Goal: Task Accomplishment & Management: Use online tool/utility

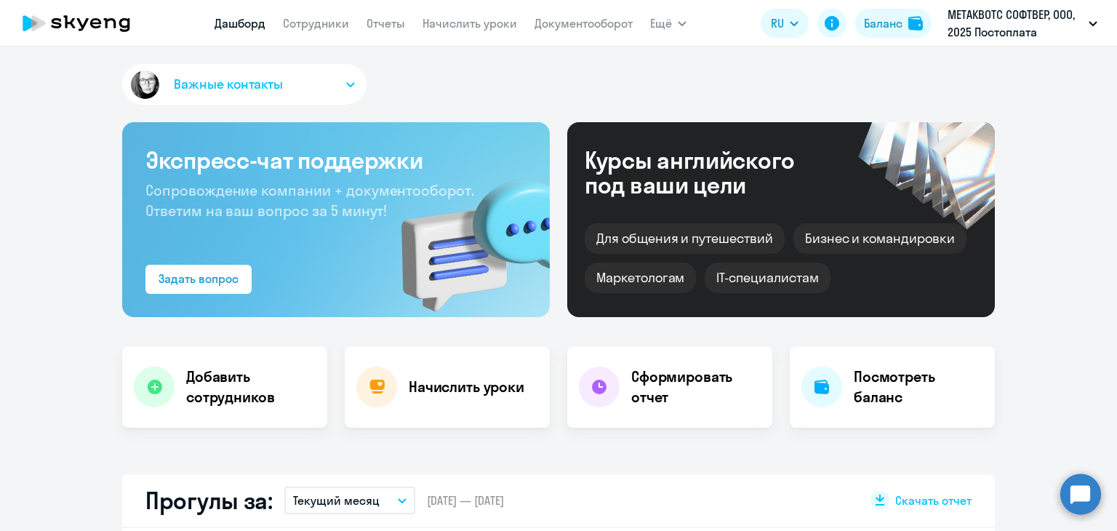
select select "30"
click at [322, 25] on link "Сотрудники" at bounding box center [316, 23] width 66 height 15
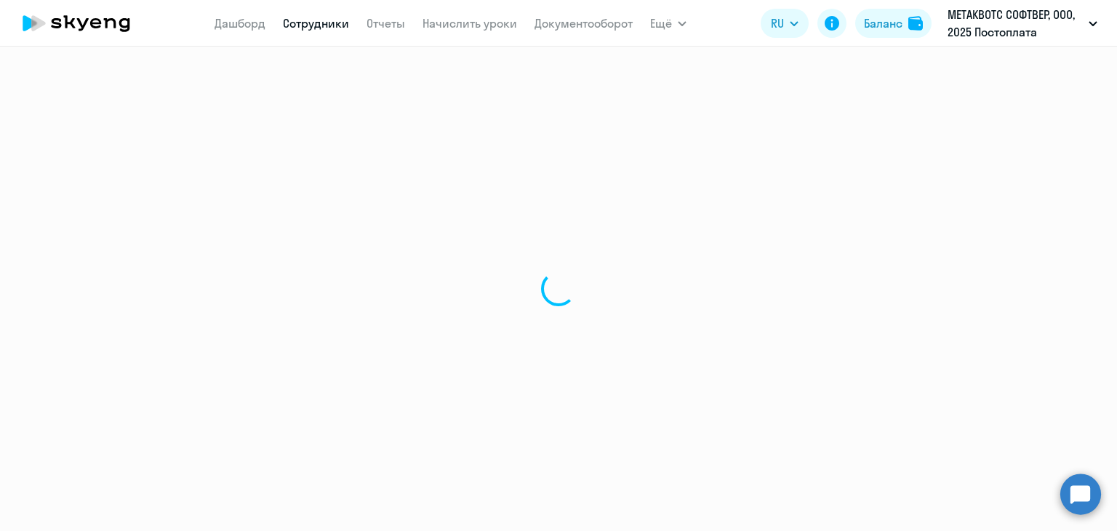
select select "30"
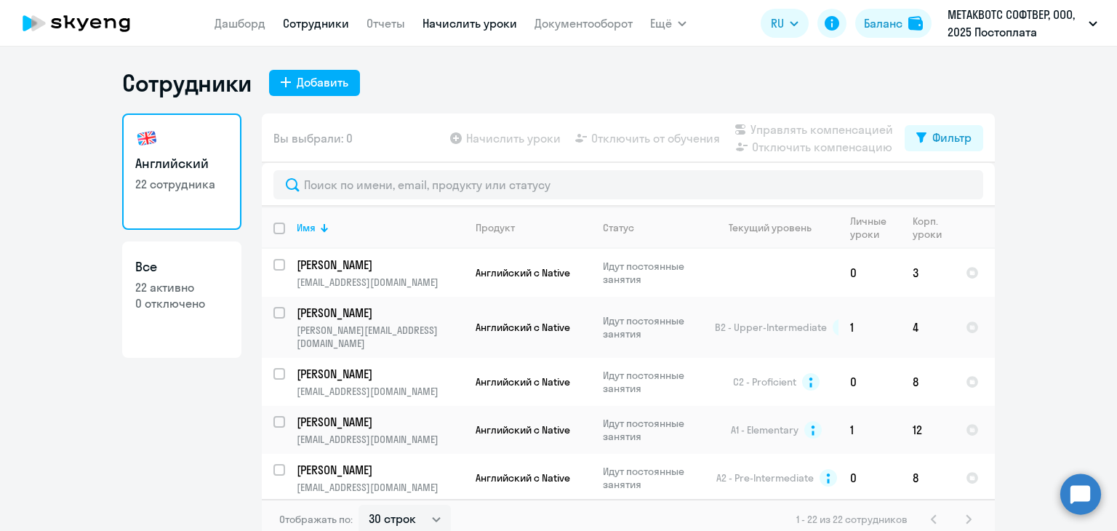
click at [494, 24] on link "Начислить уроки" at bounding box center [469, 23] width 95 height 15
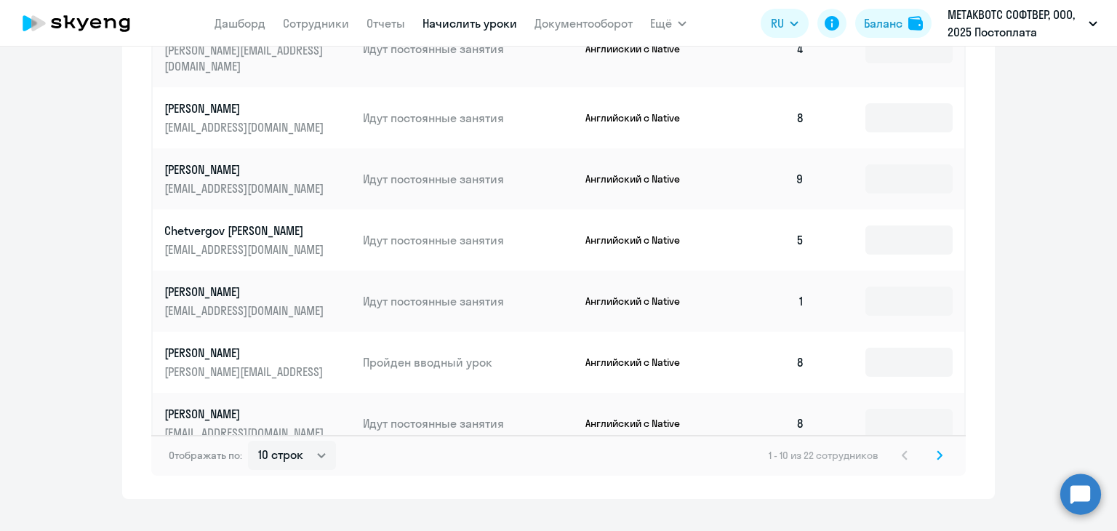
scroll to position [970, 0]
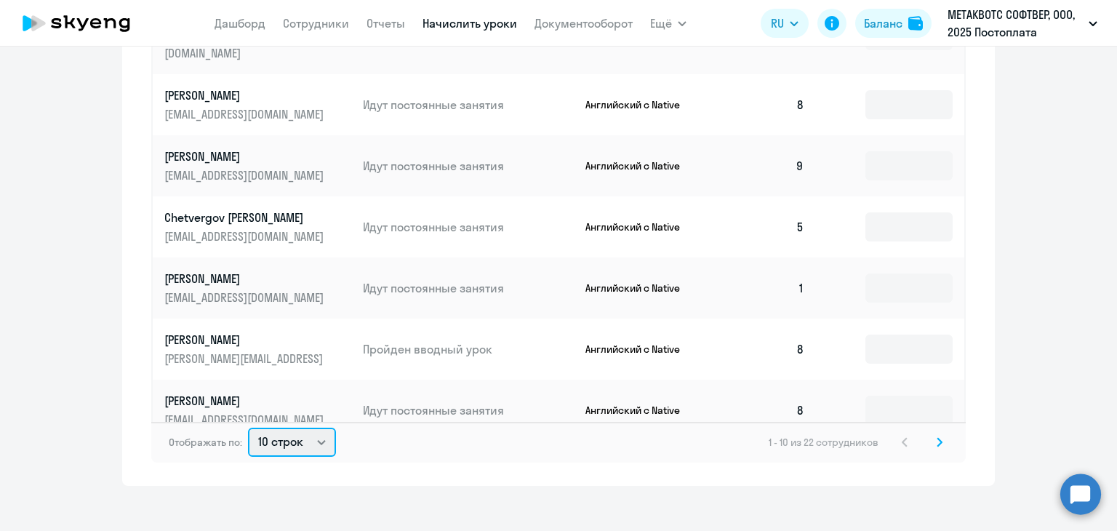
click at [305, 433] on select "10 строк 30 строк 50 строк" at bounding box center [292, 441] width 88 height 29
select select "30"
click at [248, 427] on select "10 строк 30 строк 50 строк" at bounding box center [292, 441] width 88 height 29
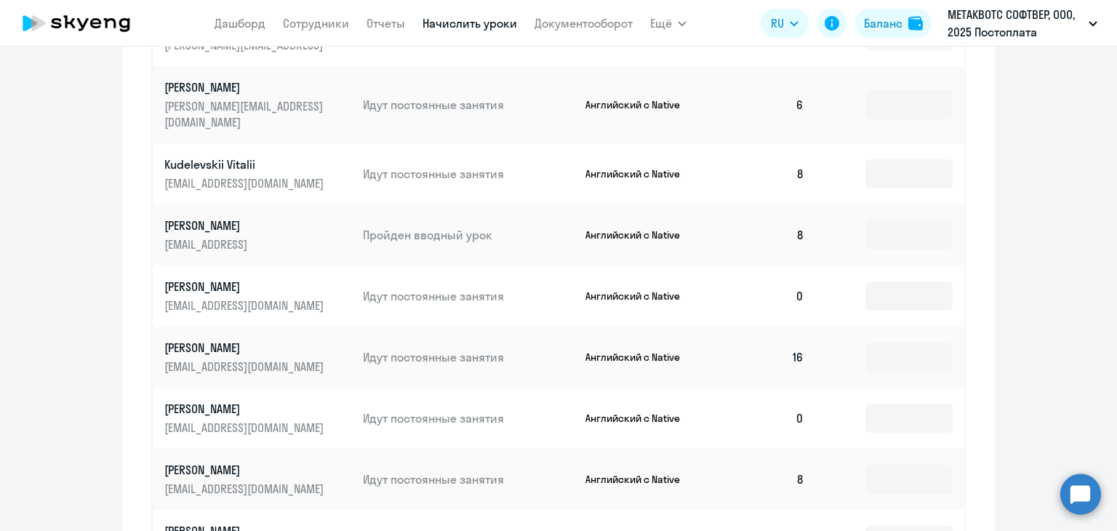
scroll to position [582, 0]
click at [872, 281] on input at bounding box center [908, 295] width 87 height 29
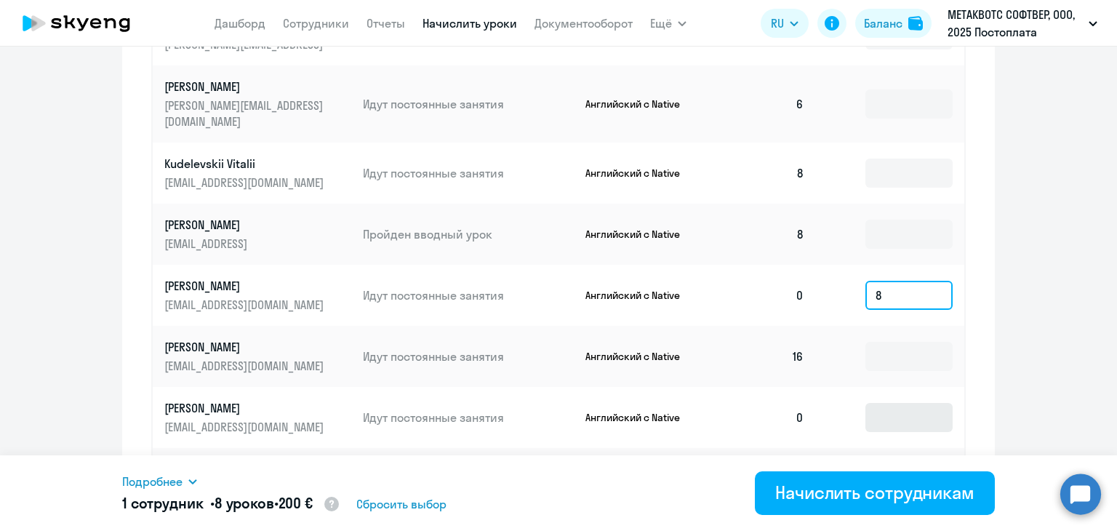
type input "8"
click at [865, 403] on input at bounding box center [908, 417] width 87 height 29
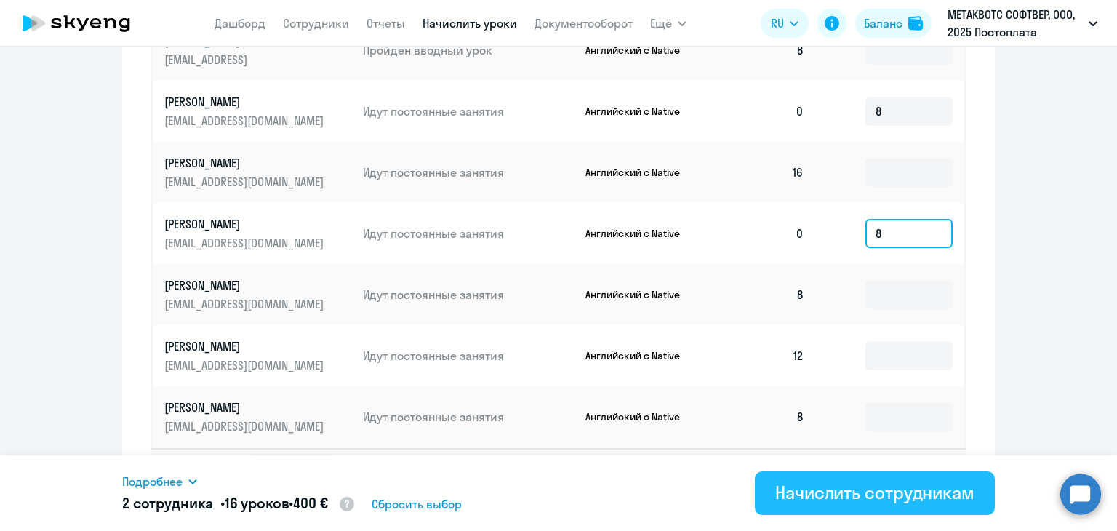
scroll to position [910, 0]
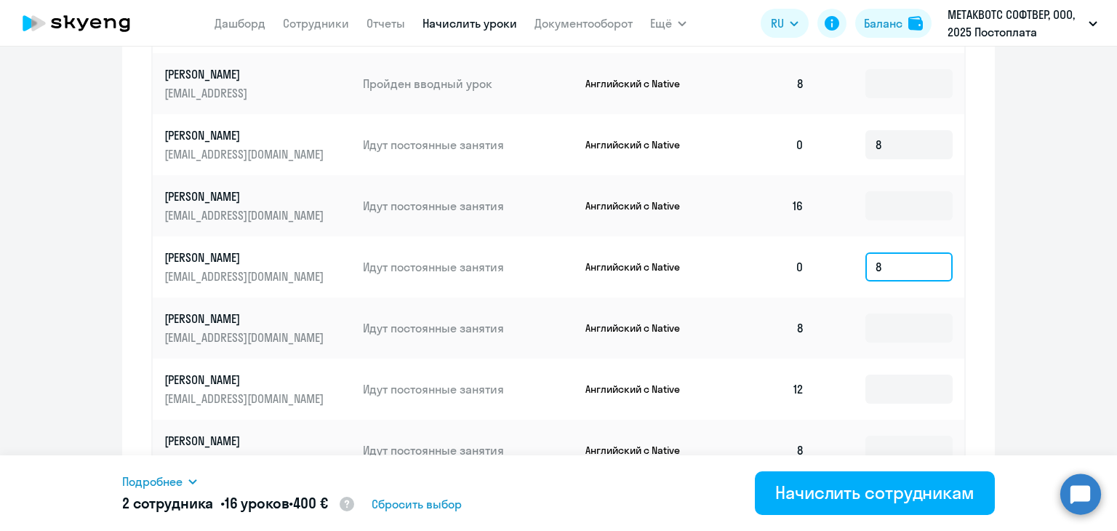
type input "8"
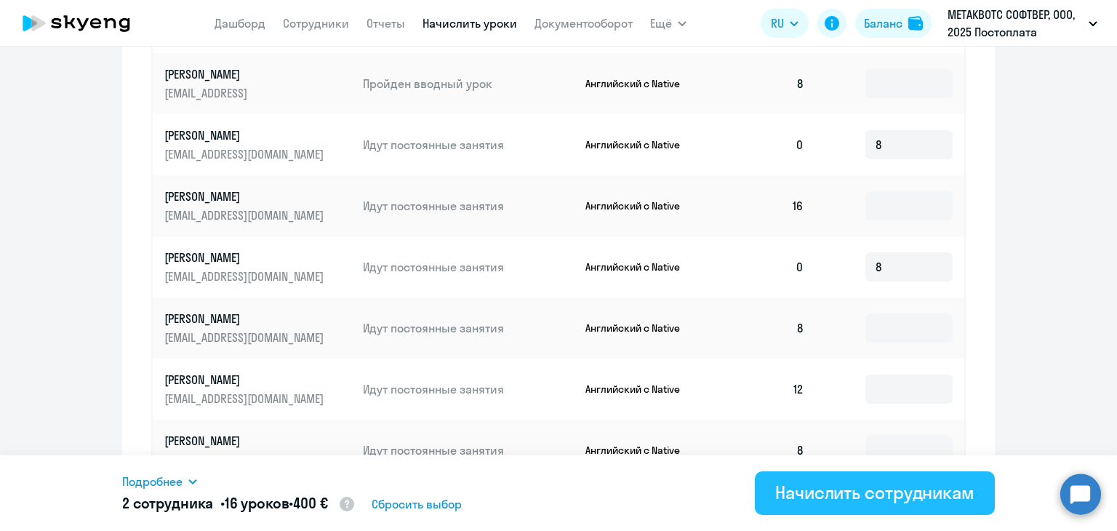
click at [863, 483] on div "Начислить сотрудникам" at bounding box center [874, 492] width 199 height 23
